Goal: Information Seeking & Learning: Learn about a topic

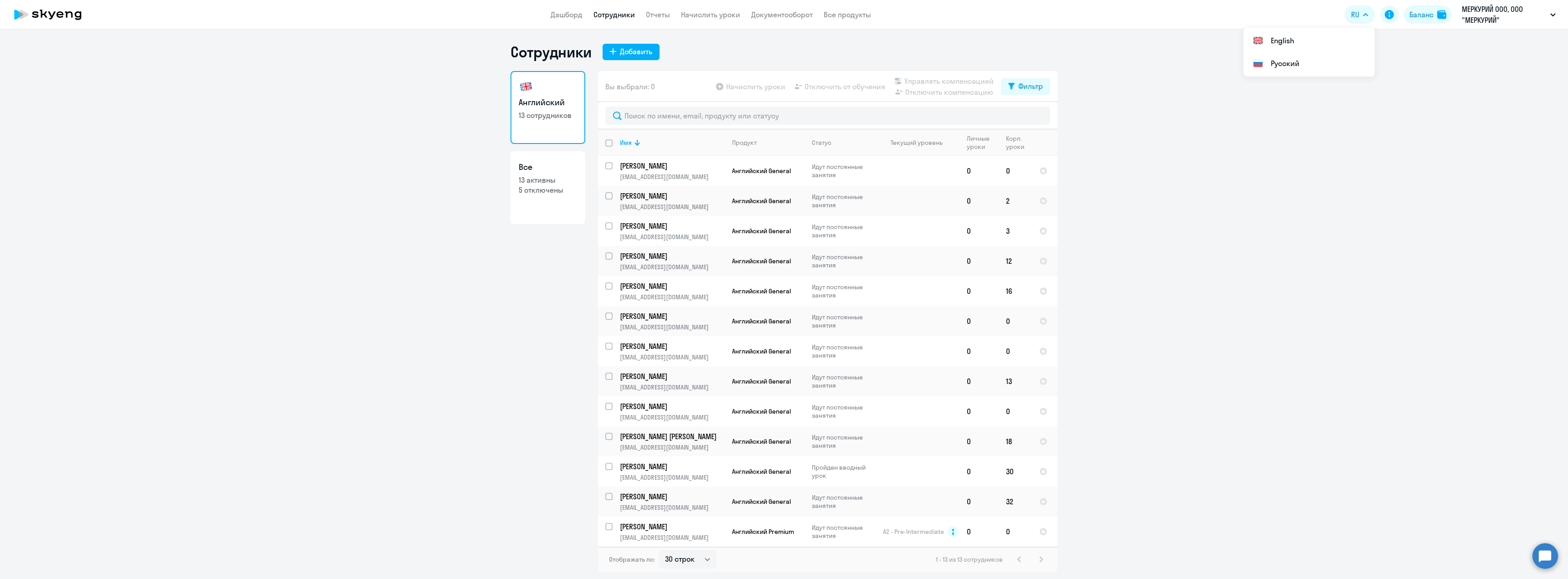
select select "30"
click at [1133, 187] on ng-component "Сотрудники Добавить Английский 13 сотрудников Все 13 активны 5 отключены Вы выб…" at bounding box center [784, 308] width 1568 height 530
click at [979, 43] on div "Сотрудники Добавить" at bounding box center [784, 52] width 547 height 18
click at [701, 110] on input "text" at bounding box center [828, 115] width 445 height 18
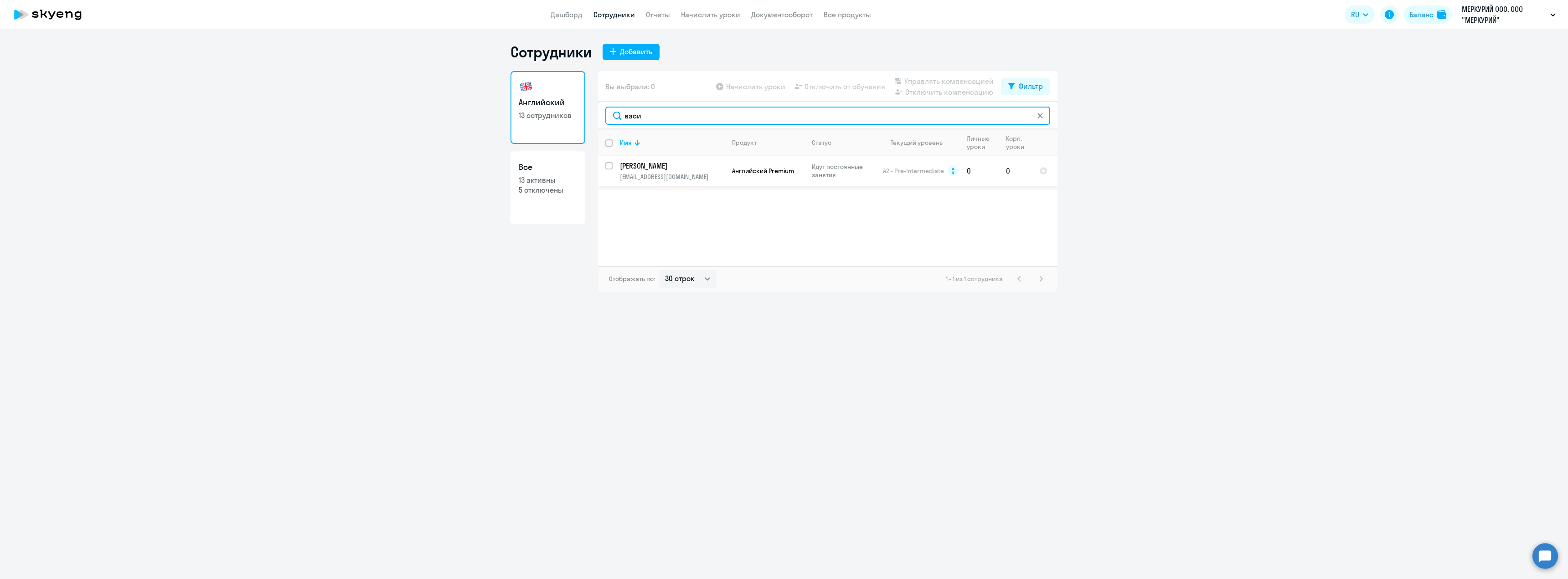
type input "васи"
click at [665, 168] on p "[PERSON_NAME]" at bounding box center [671, 166] width 103 height 10
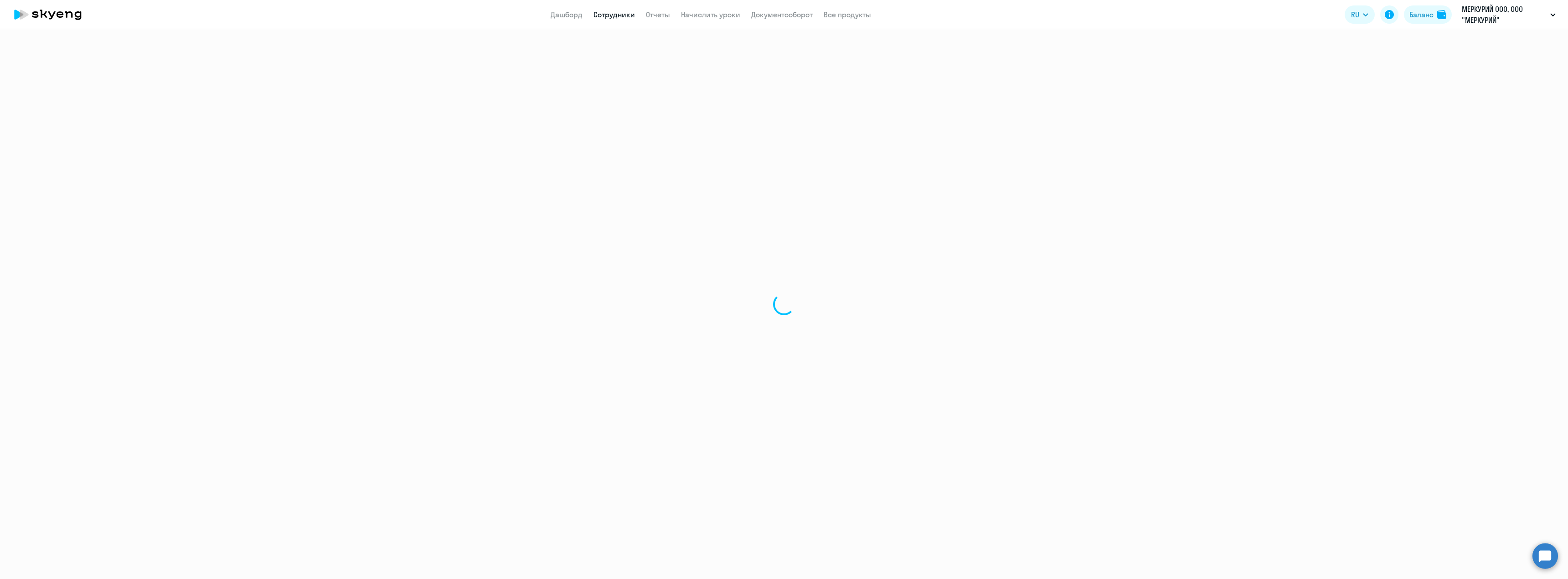
select select "english"
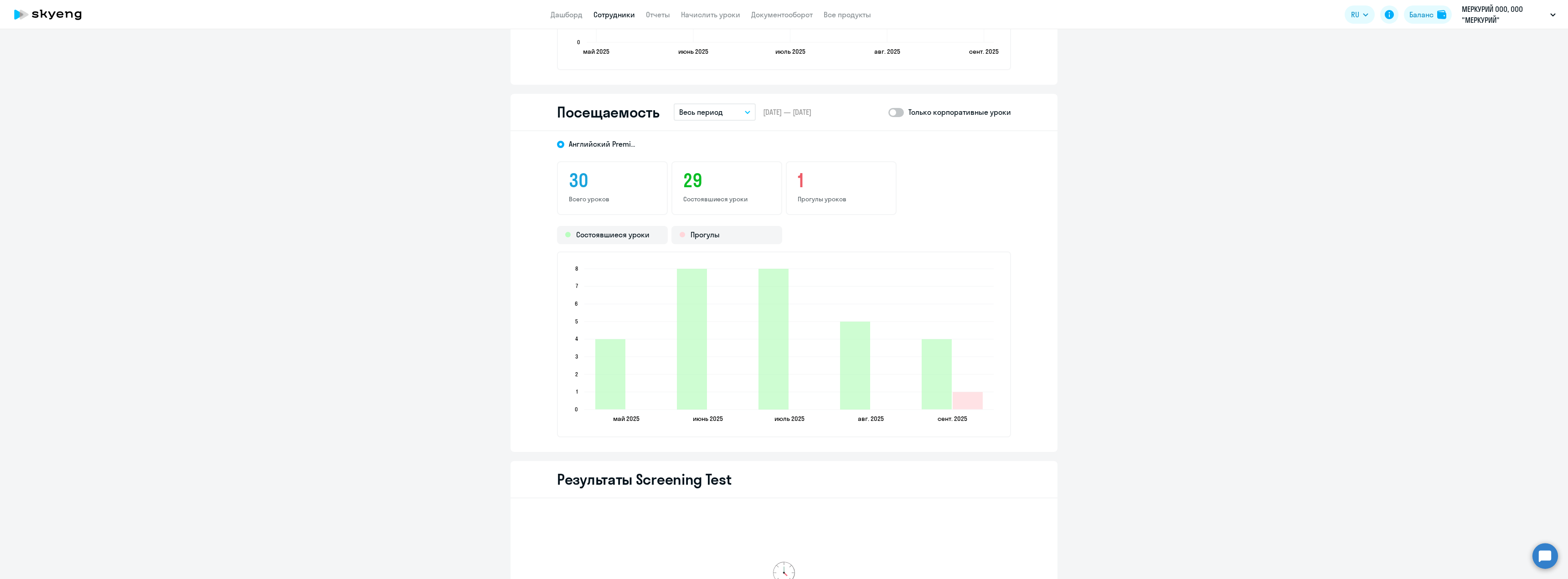
scroll to position [1118, 0]
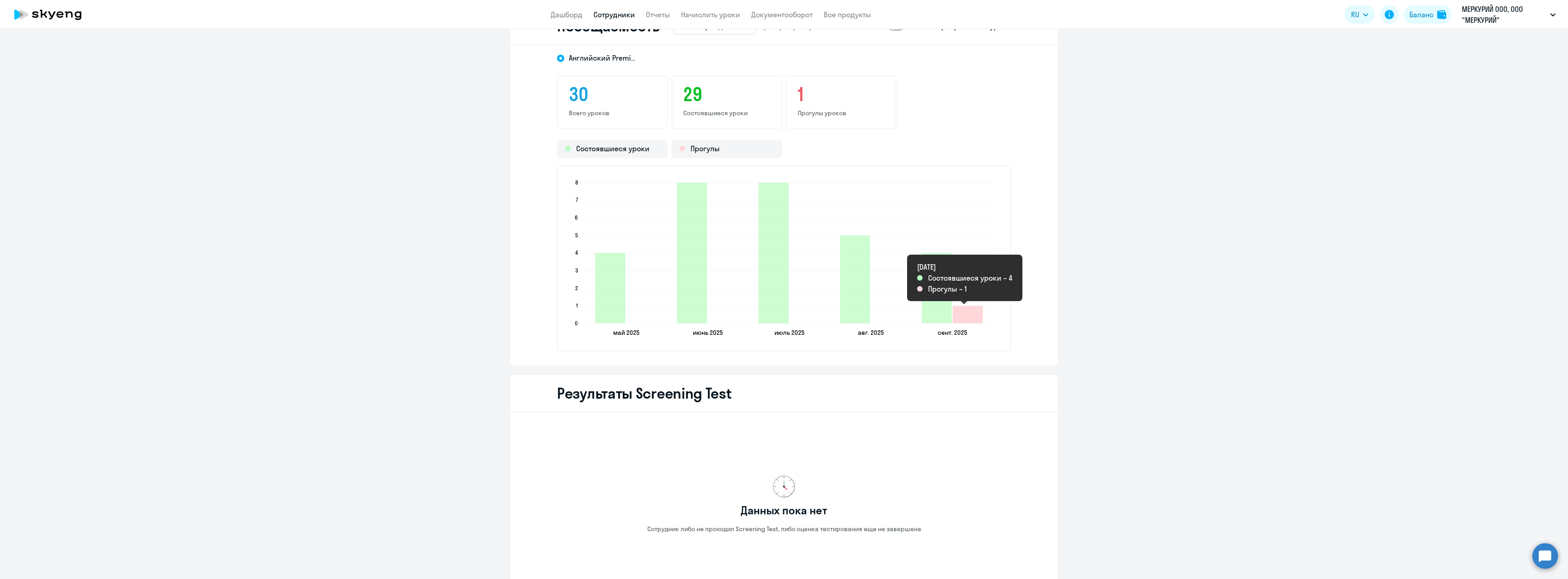
click at [972, 321] on icon "2025-09-18T21:00:00.000Z Прогулы 1" at bounding box center [967, 314] width 30 height 17
click at [747, 153] on div "Прогулы" at bounding box center [727, 149] width 111 height 18
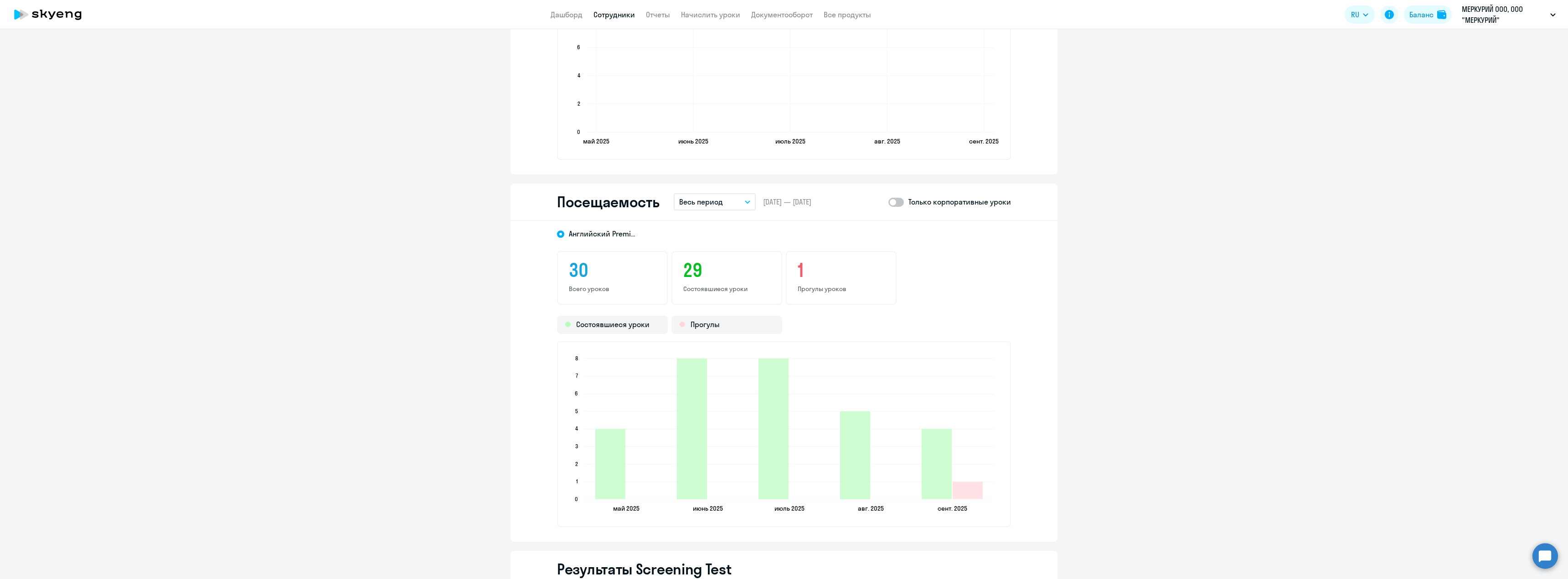
scroll to position [936, 0]
click at [898, 207] on span at bounding box center [896, 208] width 15 height 9
click at [888, 208] on input "checkbox" at bounding box center [888, 208] width 1 height 1
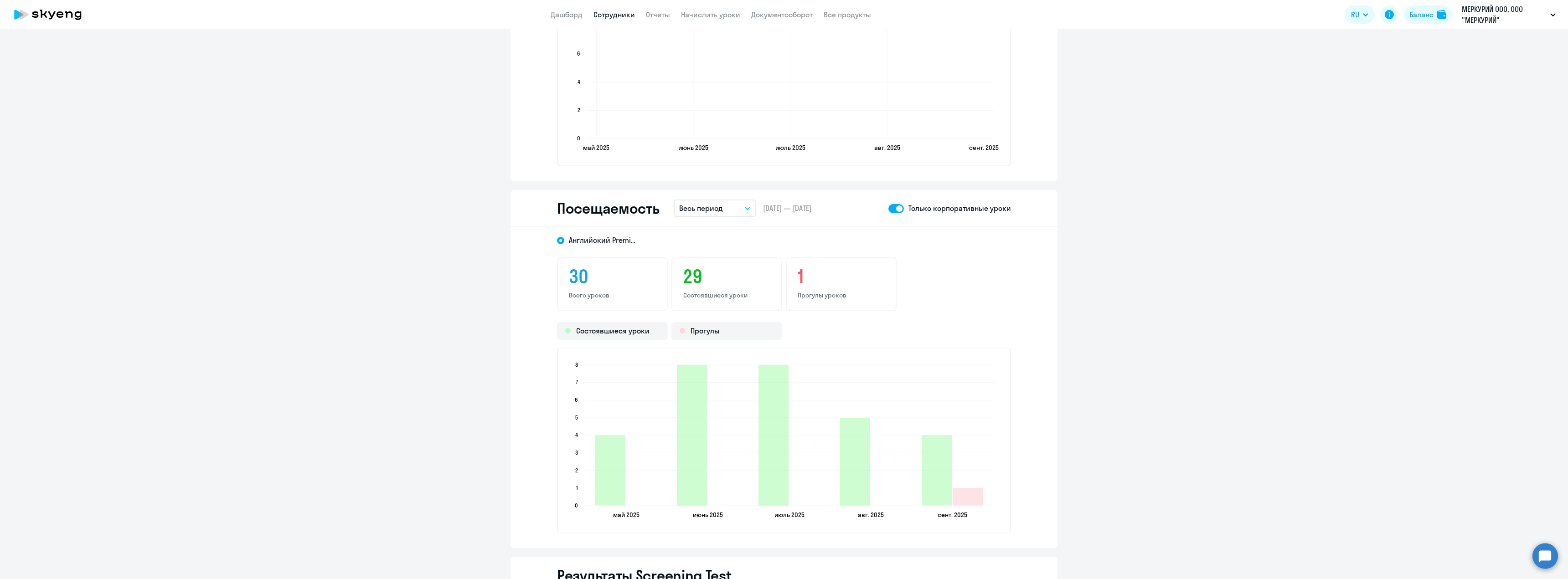
click at [898, 207] on span at bounding box center [896, 208] width 15 height 9
click at [888, 208] on input "checkbox" at bounding box center [888, 208] width 1 height 1
checkbox input "false"
drag, startPoint x: 797, startPoint y: 276, endPoint x: 875, endPoint y: 305, distance: 83.2
click at [865, 305] on div "1 Прогулы уроков" at bounding box center [841, 284] width 111 height 54
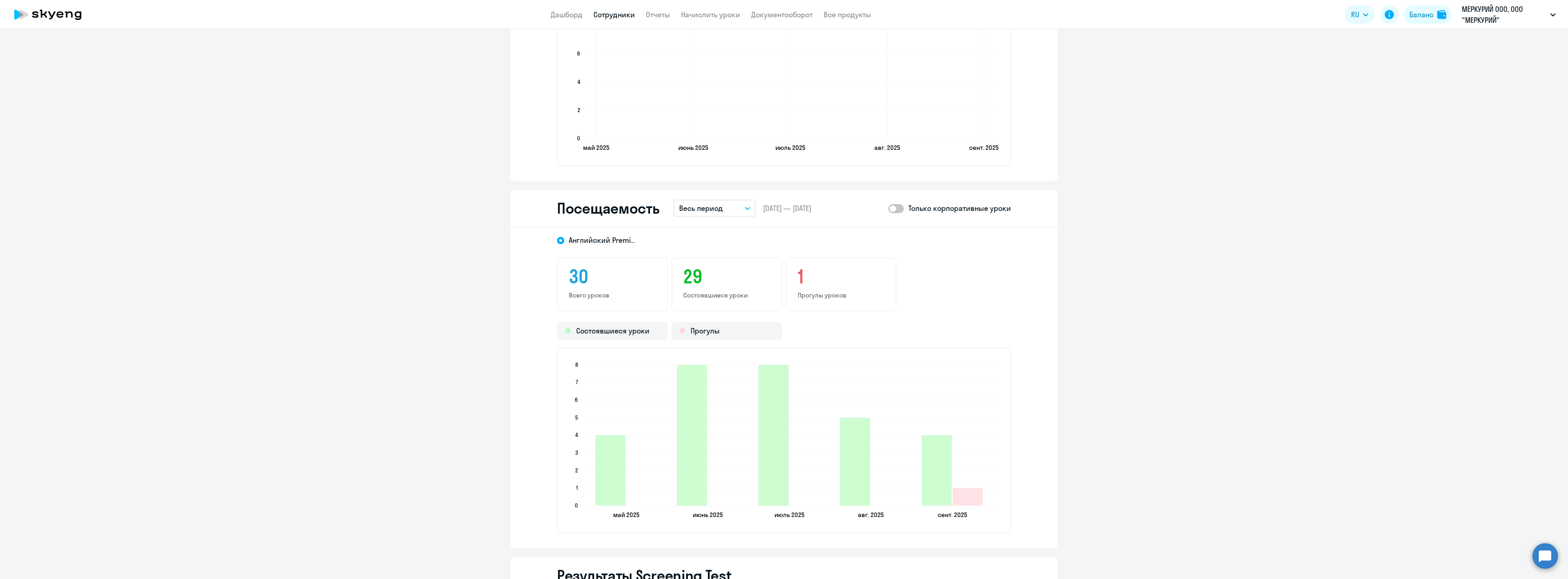
click at [902, 308] on div "30 Всего уроков 29 Состоявшиеся уроки 1 Прогулы уроков" at bounding box center [784, 284] width 454 height 54
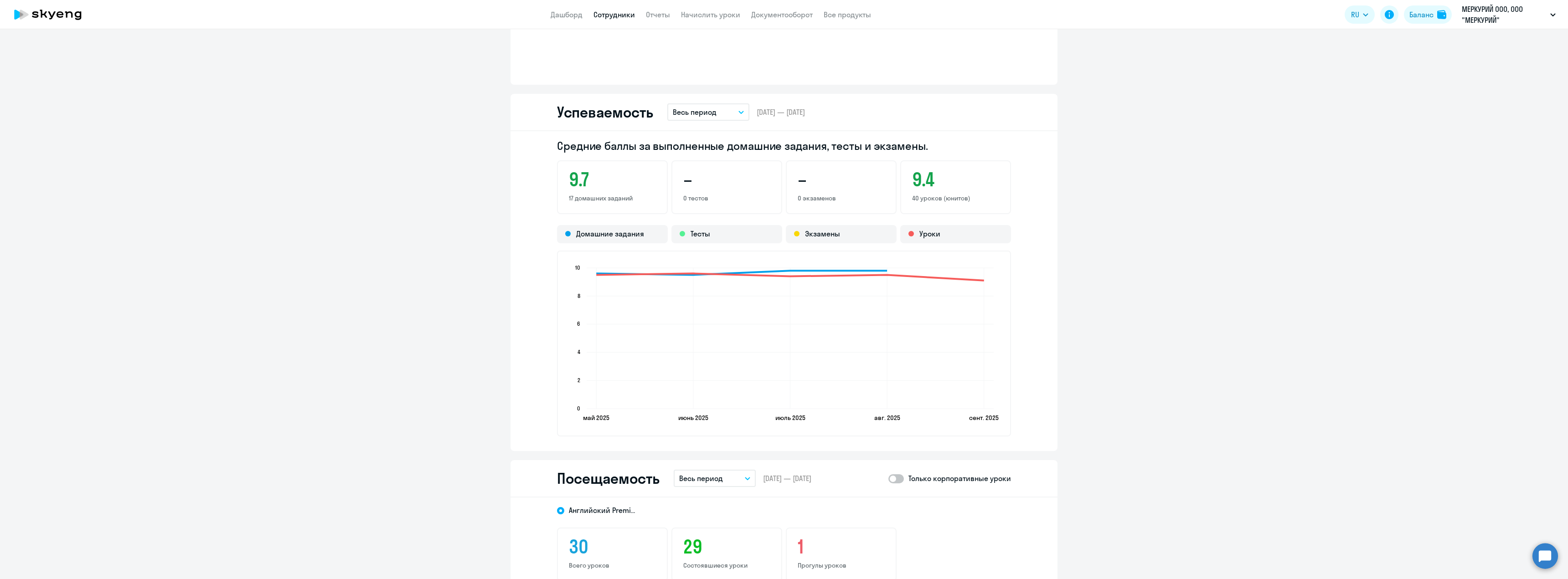
scroll to position [662, 0]
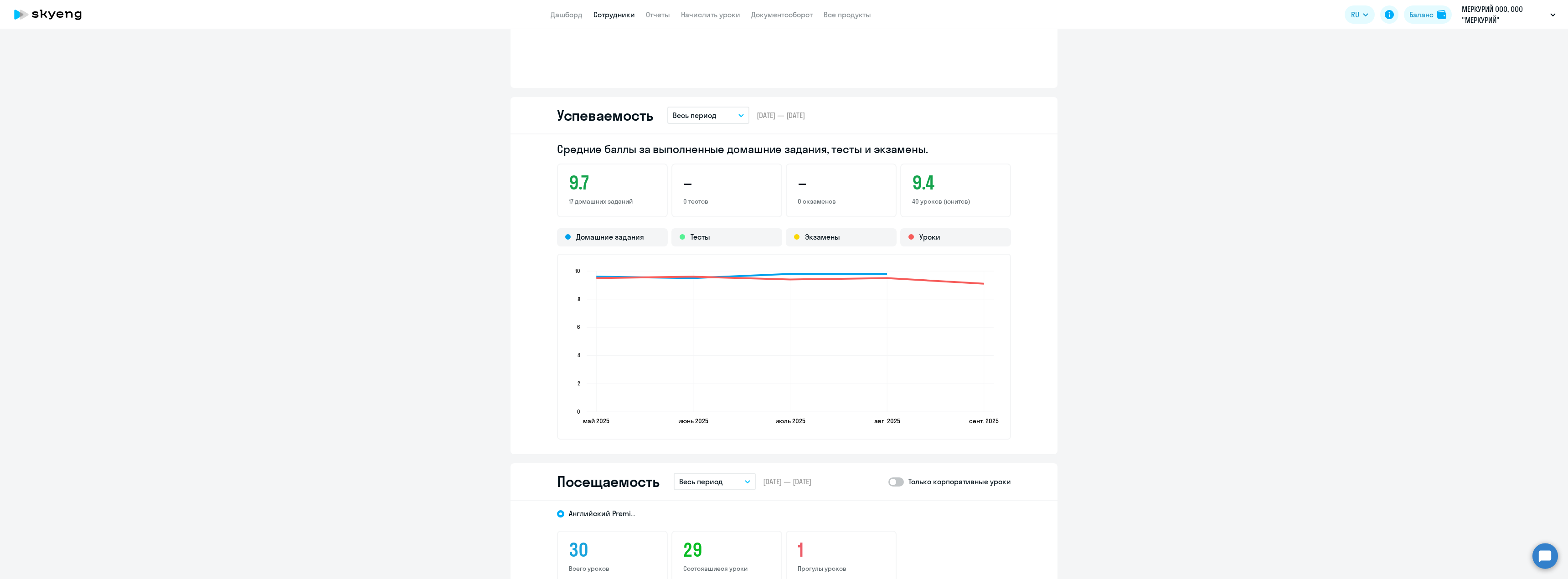
click at [380, 446] on ng-component "[PERSON_NAME] [EMAIL_ADDRESS][DOMAIN_NAME] Английский Баланс 0 уроков Общая инф…" at bounding box center [784, 254] width 1568 height 1744
